Goal: Navigation & Orientation: Find specific page/section

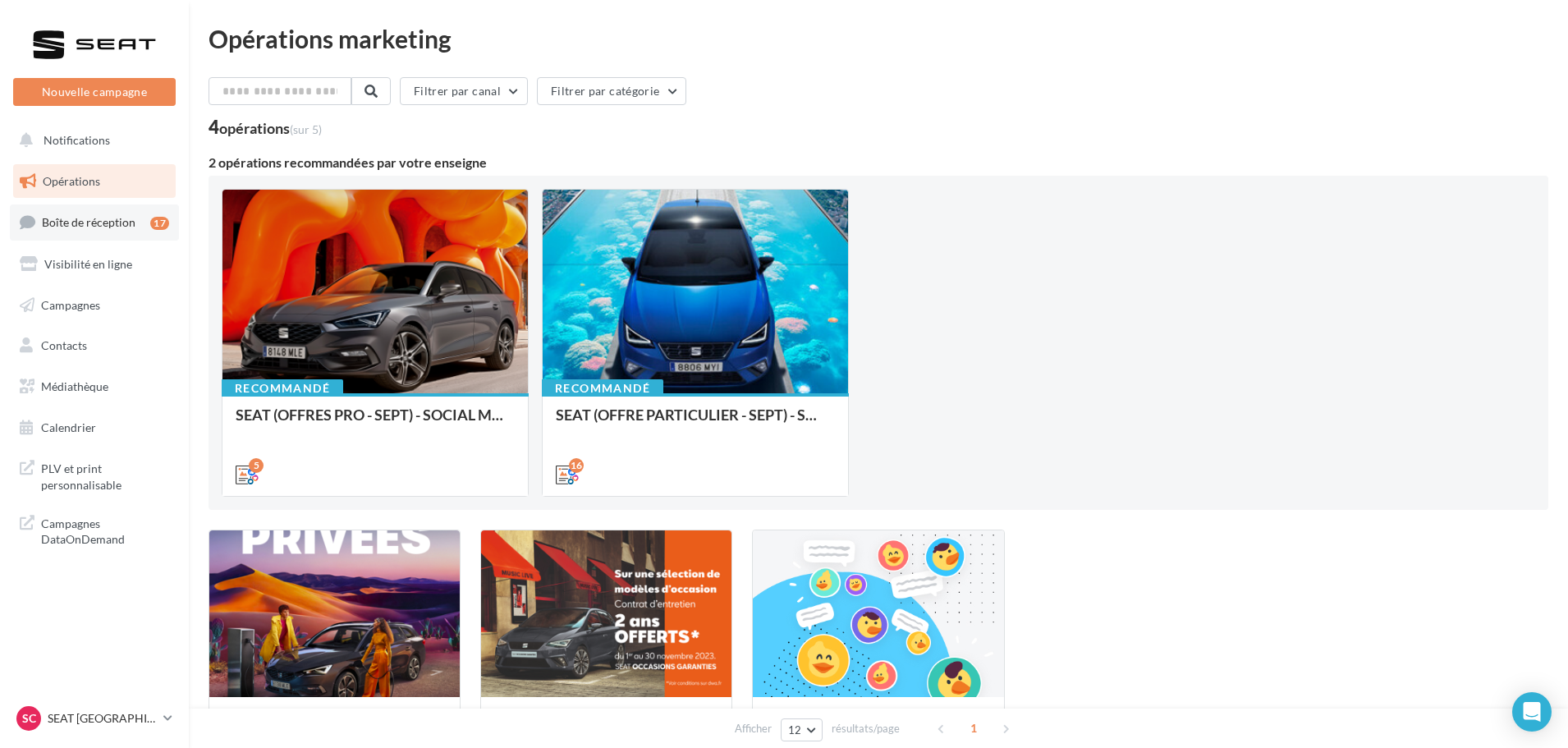
click at [74, 221] on span "Boîte de réception" at bounding box center [88, 222] width 93 height 14
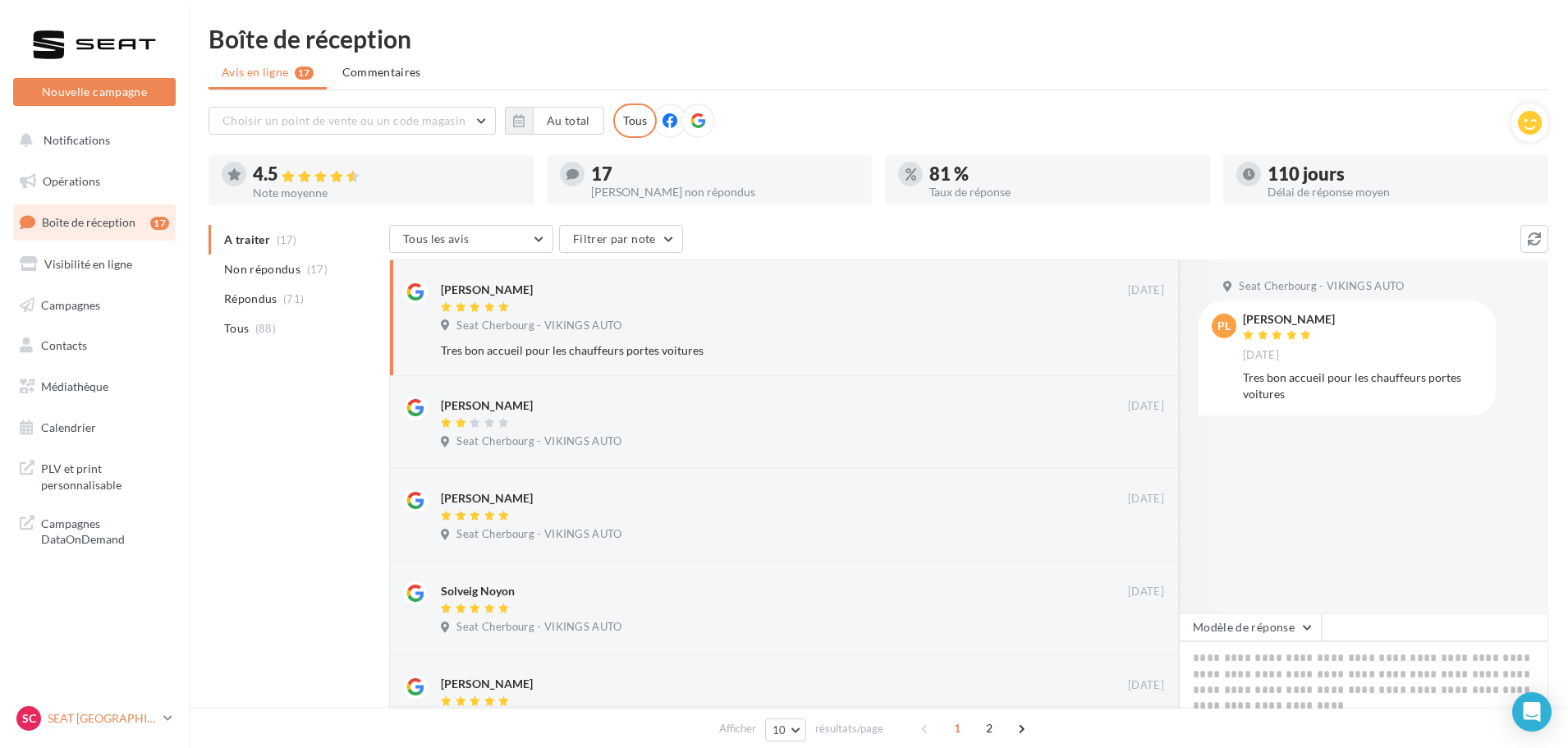
click at [112, 718] on p "SEAT [GEOGRAPHIC_DATA]" at bounding box center [102, 718] width 109 height 17
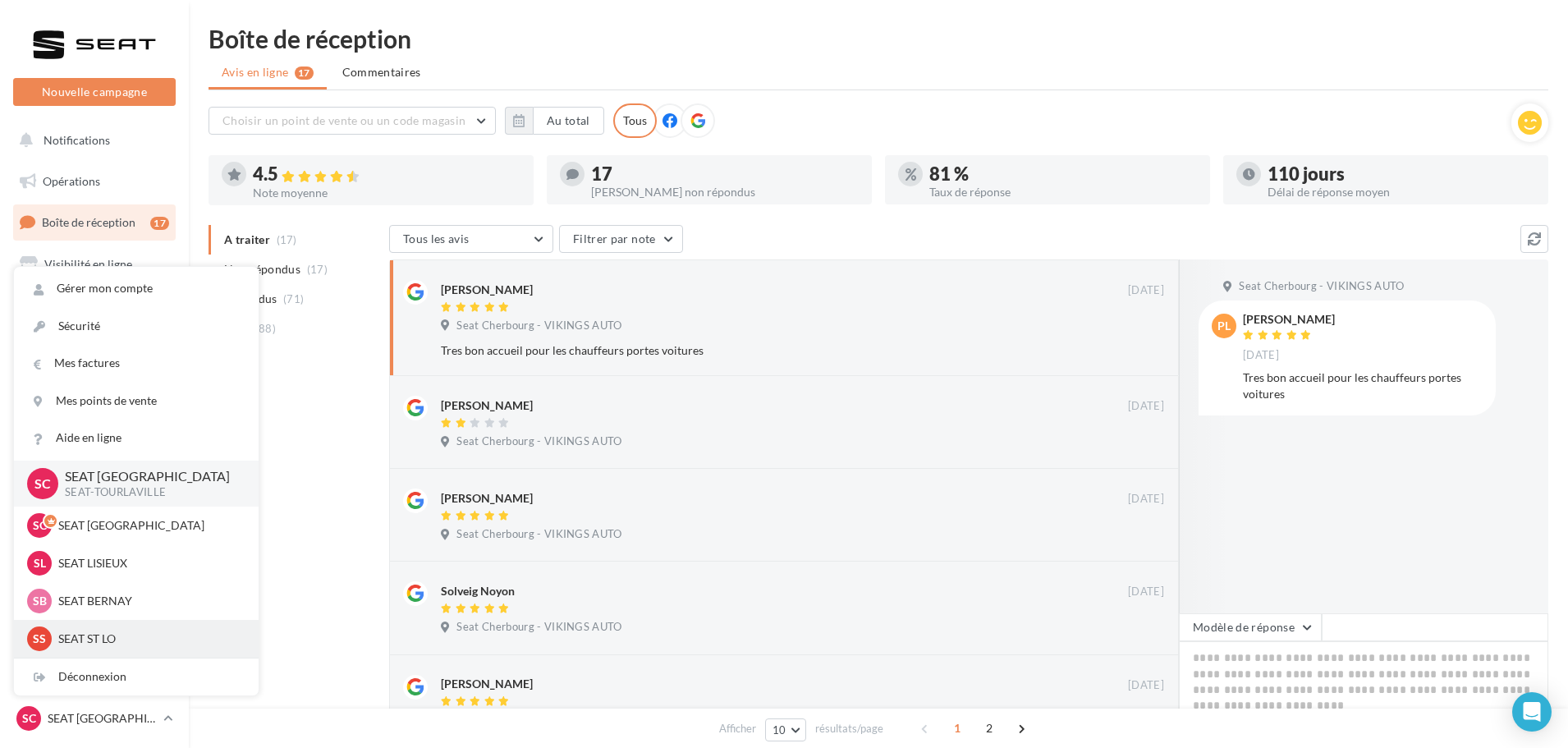
click at [115, 638] on p "SEAT ST LO" at bounding box center [149, 639] width 181 height 17
